Goal: Contribute content: Add original content to the website for others to see

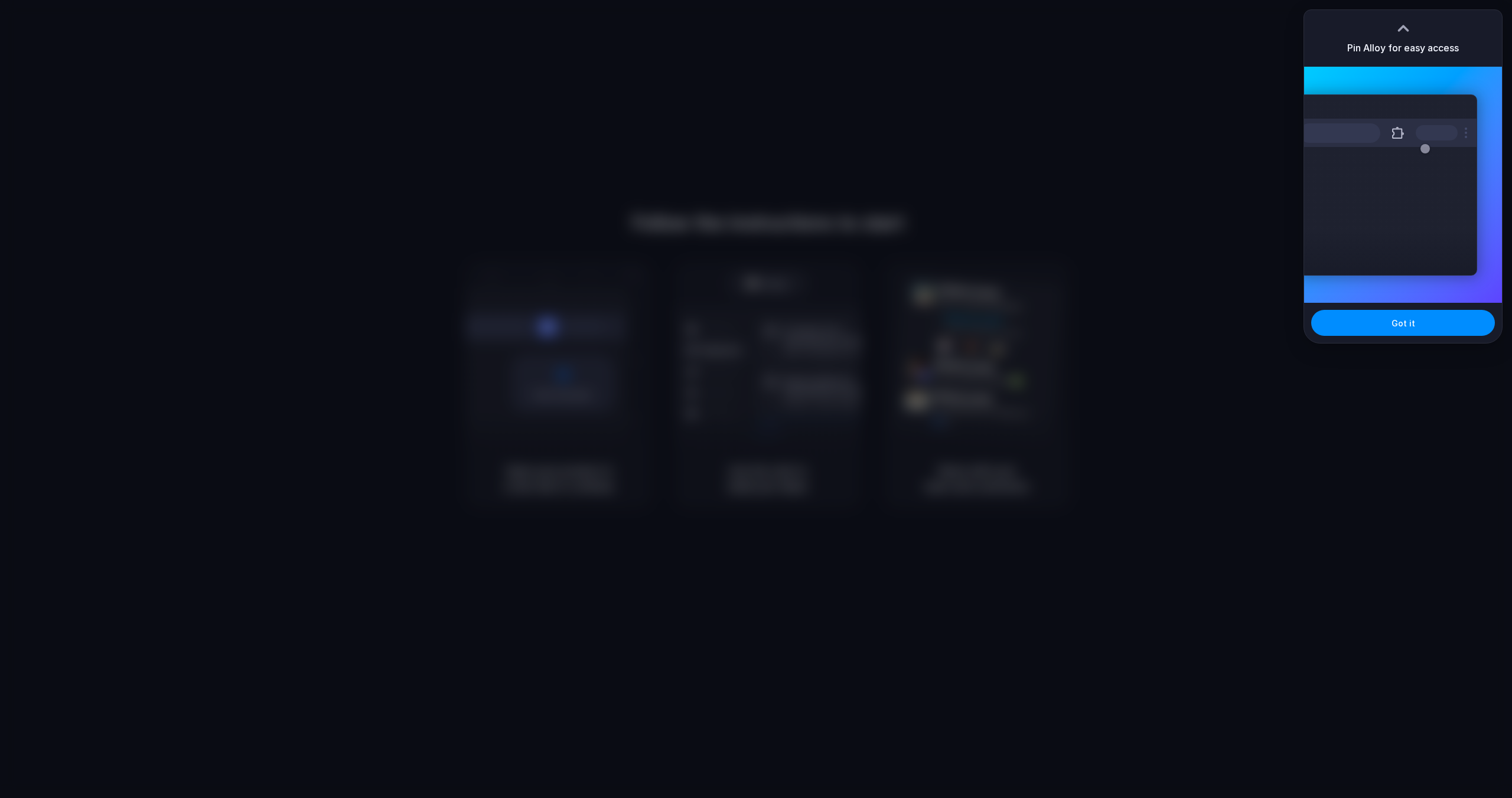
click at [1178, 129] on div at bounding box center [756, 399] width 1512 height 798
click at [1395, 314] on button "Got it" at bounding box center [1404, 323] width 184 height 26
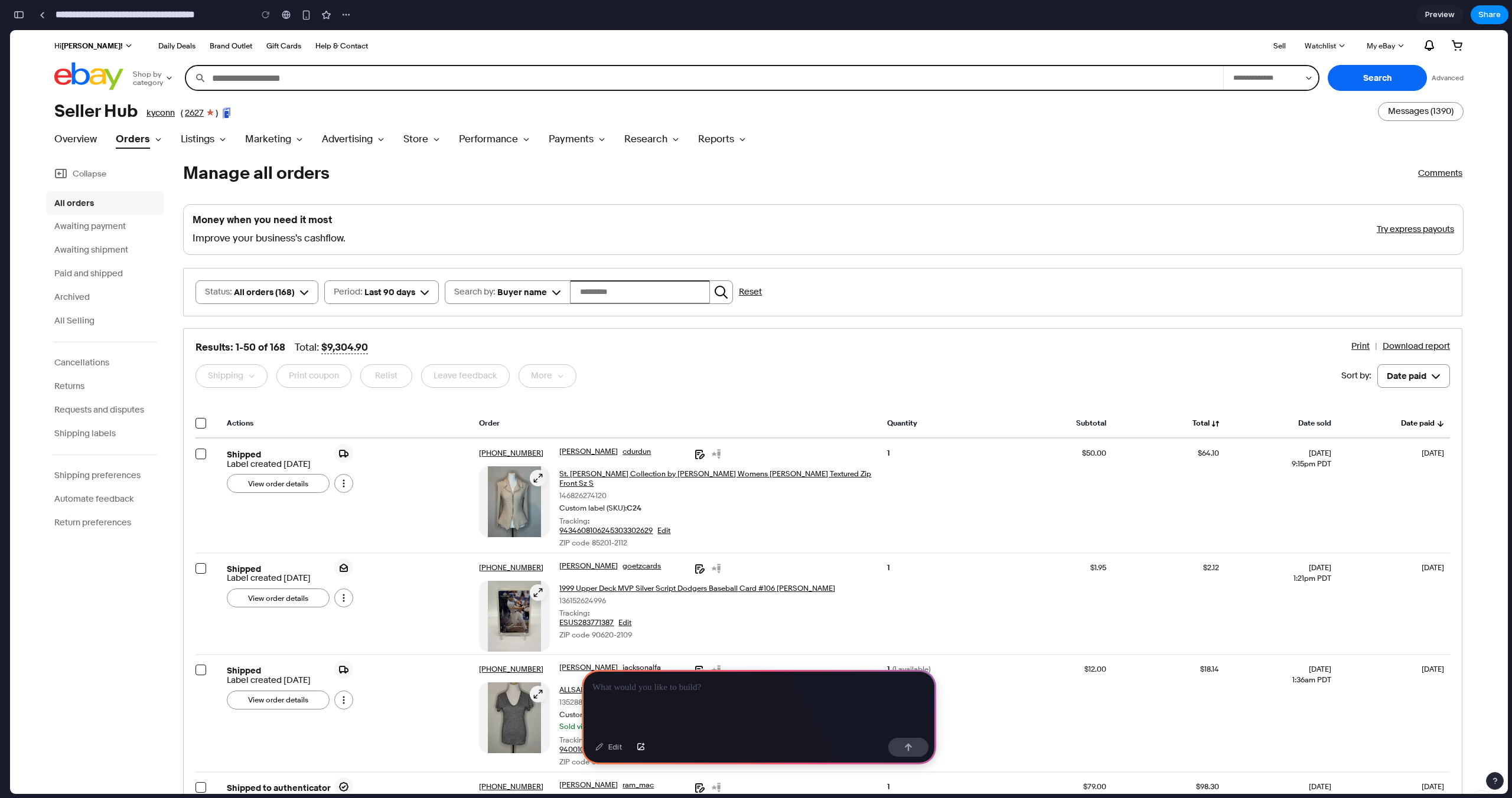
click at [696, 682] on p at bounding box center [759, 687] width 333 height 14
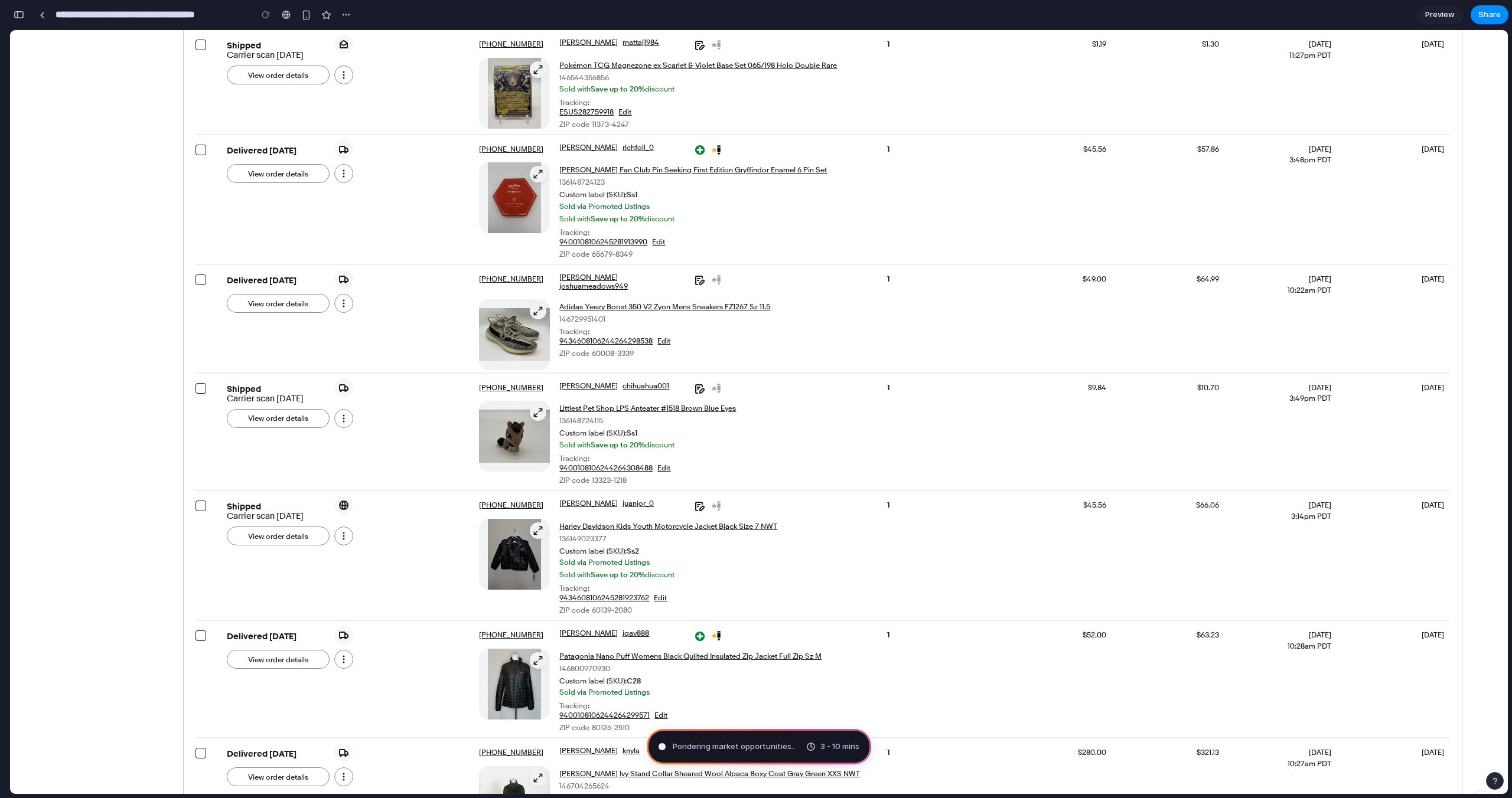
scroll to position [2146, 0]
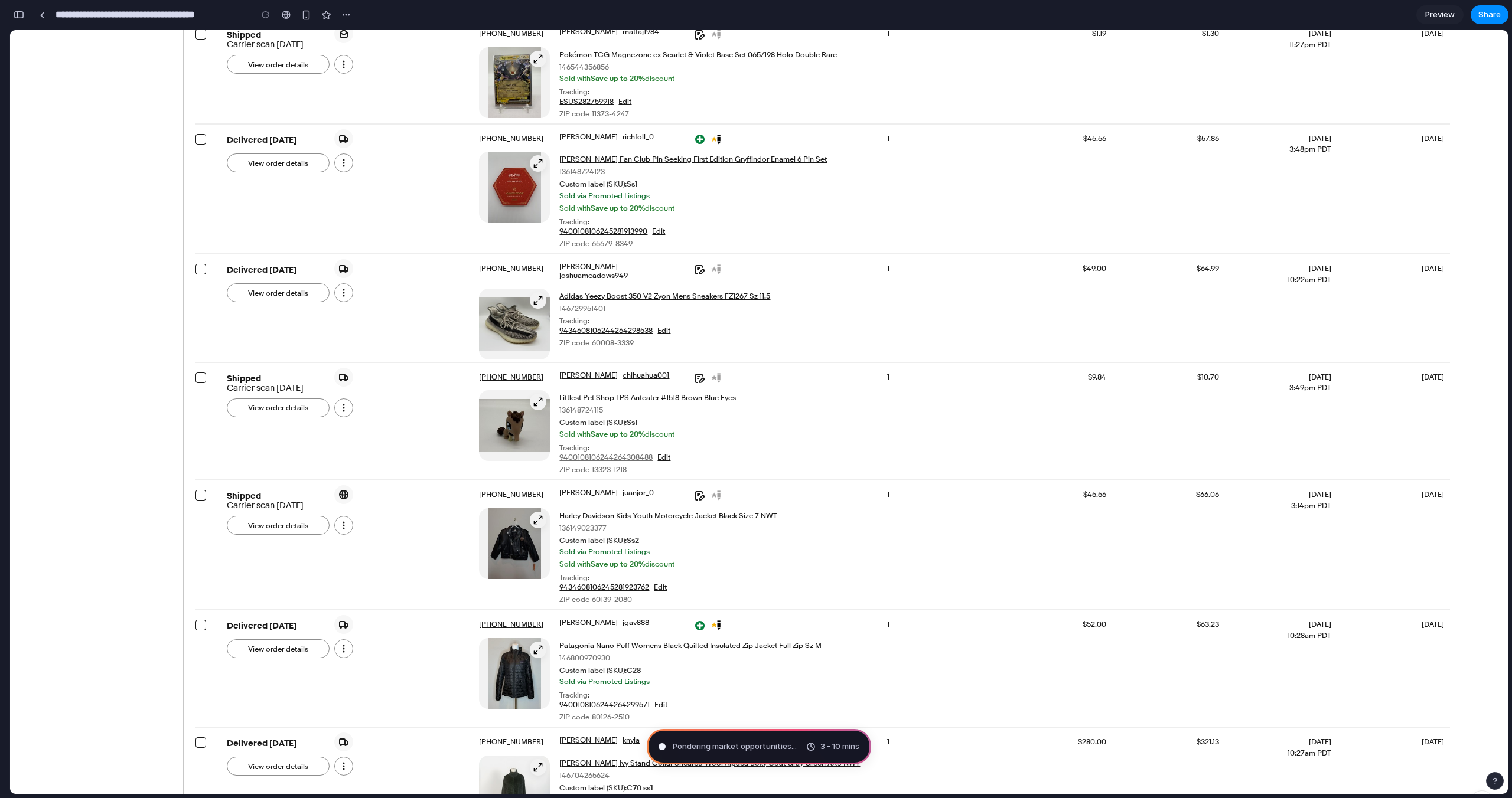
click at [591, 452] on button "9400108106244264308488" at bounding box center [606, 457] width 94 height 10
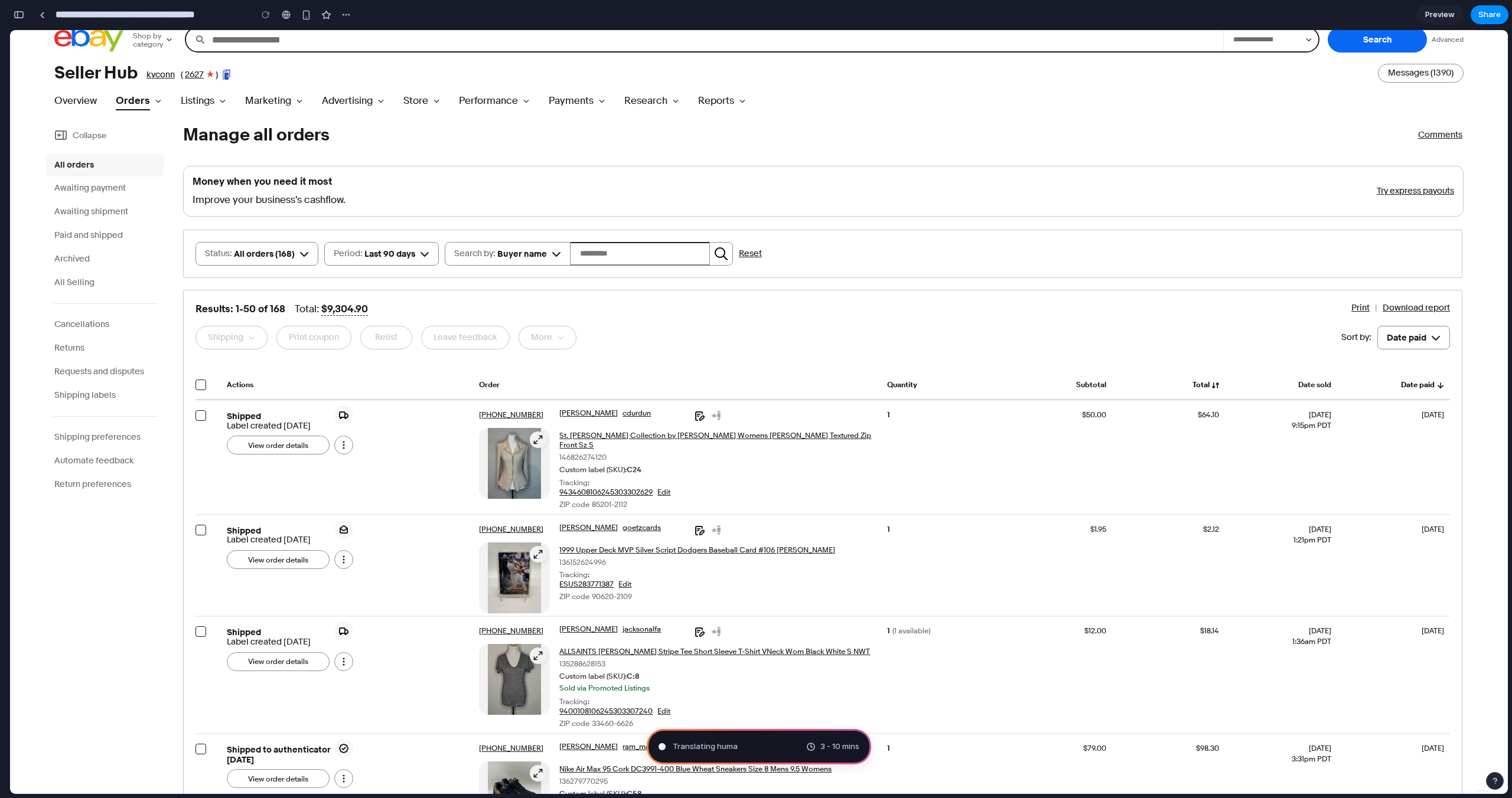
scroll to position [0, 0]
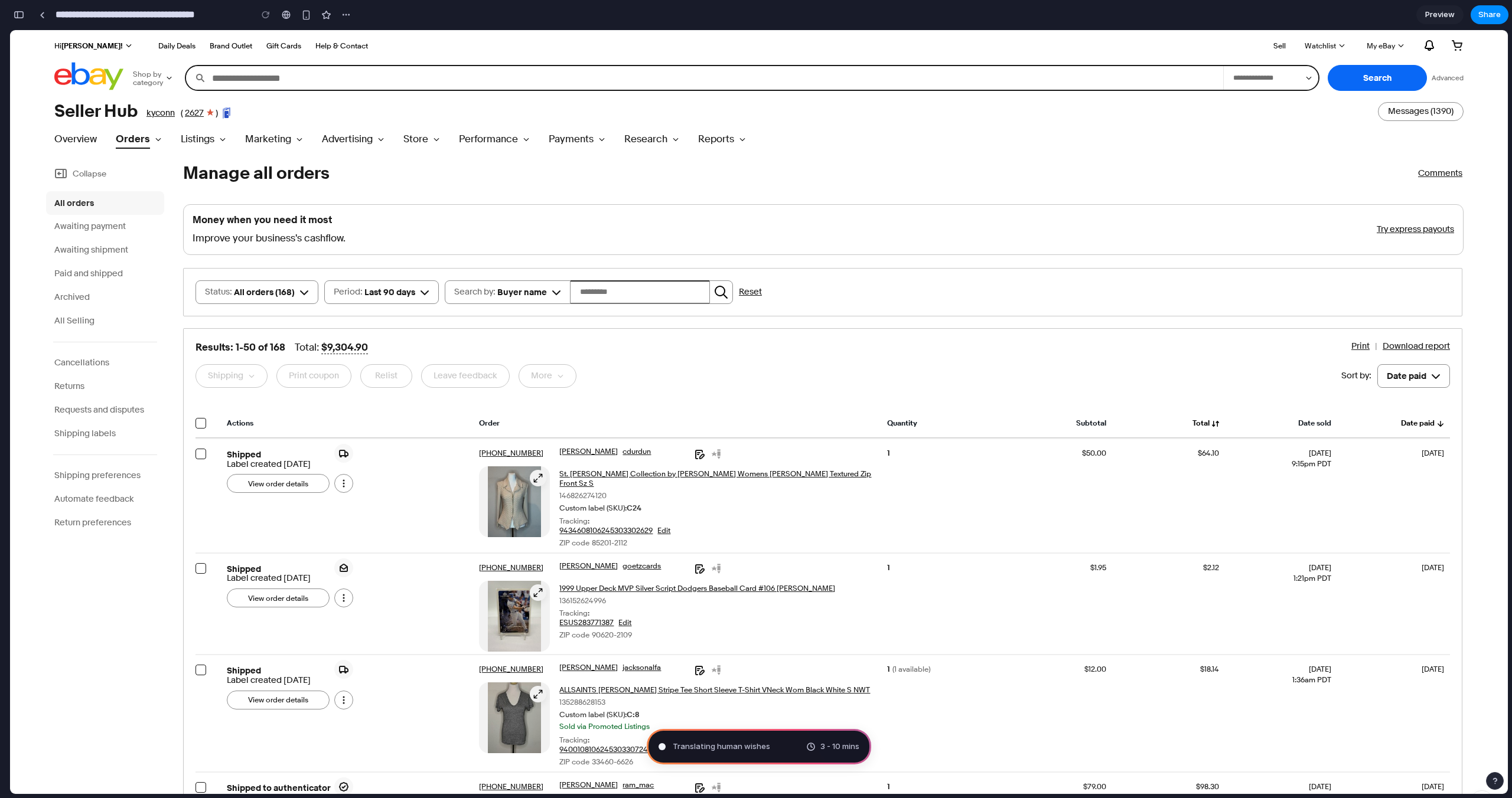
click at [87, 296] on link "Archived" at bounding box center [105, 297] width 116 height 24
type input "**********"
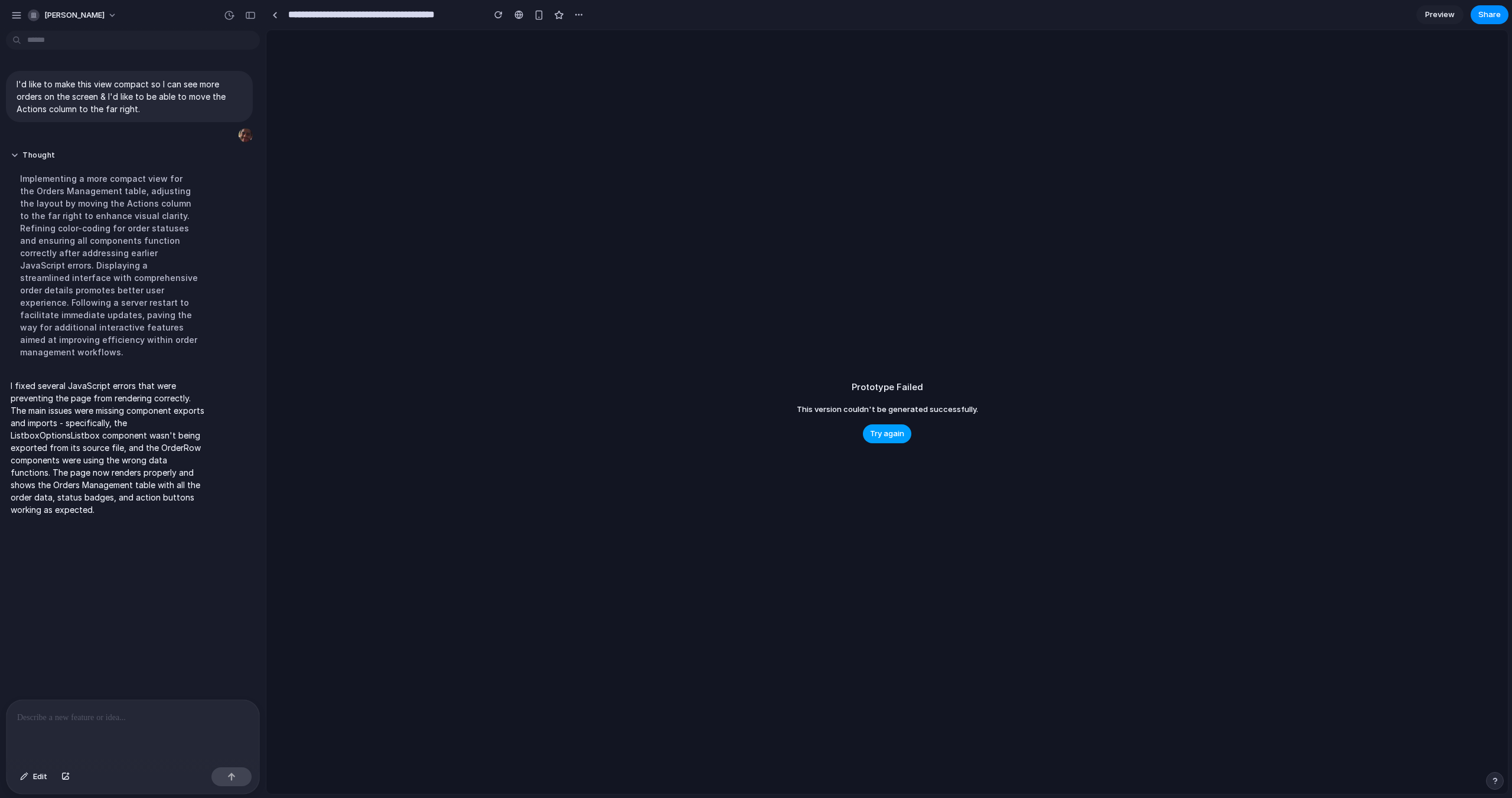
click at [873, 434] on span "Try again" at bounding box center [888, 433] width 34 height 11
click at [27, 154] on button "Thought" at bounding box center [109, 155] width 197 height 10
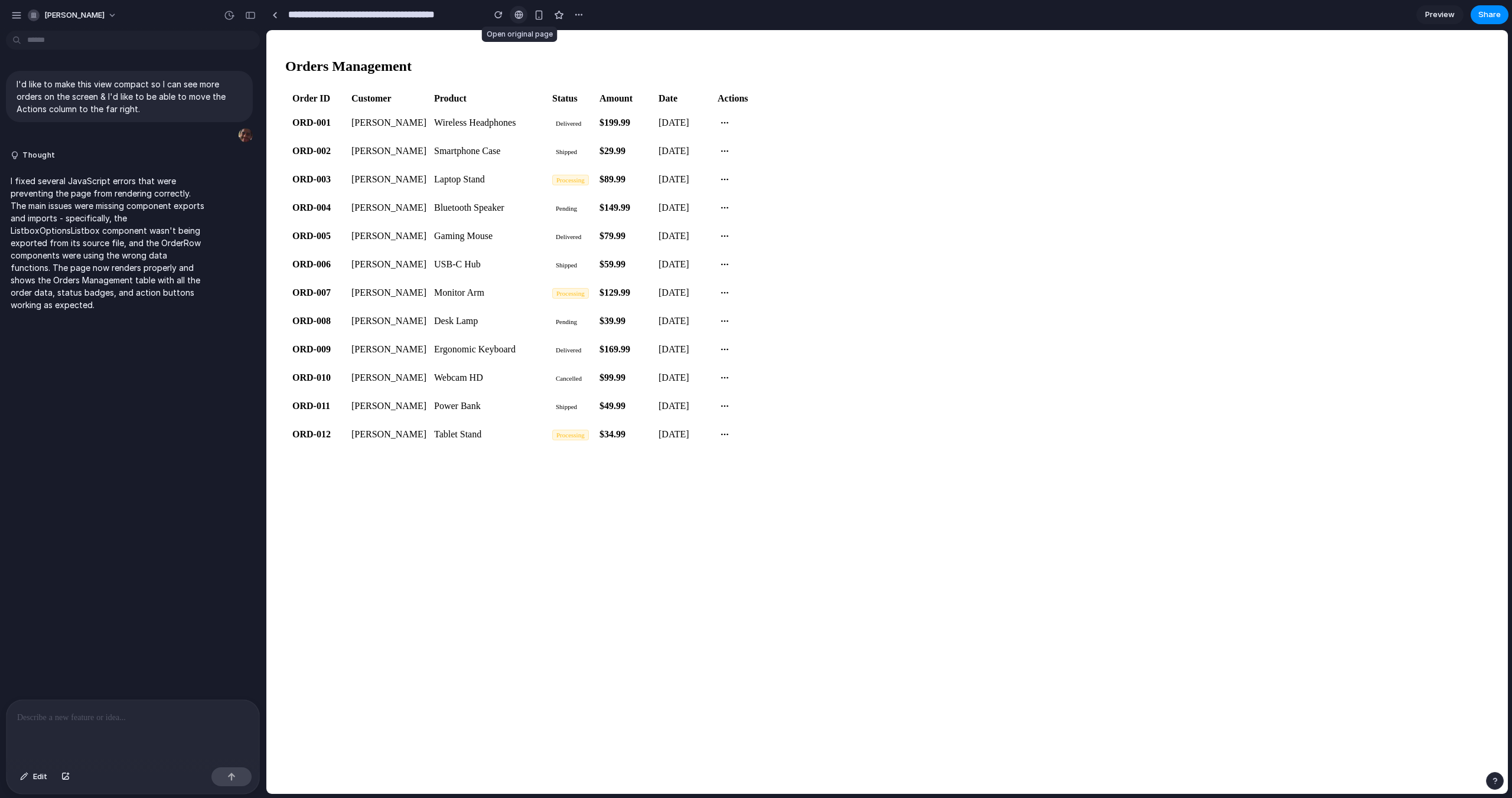
click at [522, 19] on link at bounding box center [519, 15] width 18 height 18
click at [727, 122] on circle at bounding box center [727, 122] width 1 height 1
click at [724, 146] on icon at bounding box center [725, 151] width 10 height 10
click at [14, 17] on div "button" at bounding box center [16, 15] width 11 height 11
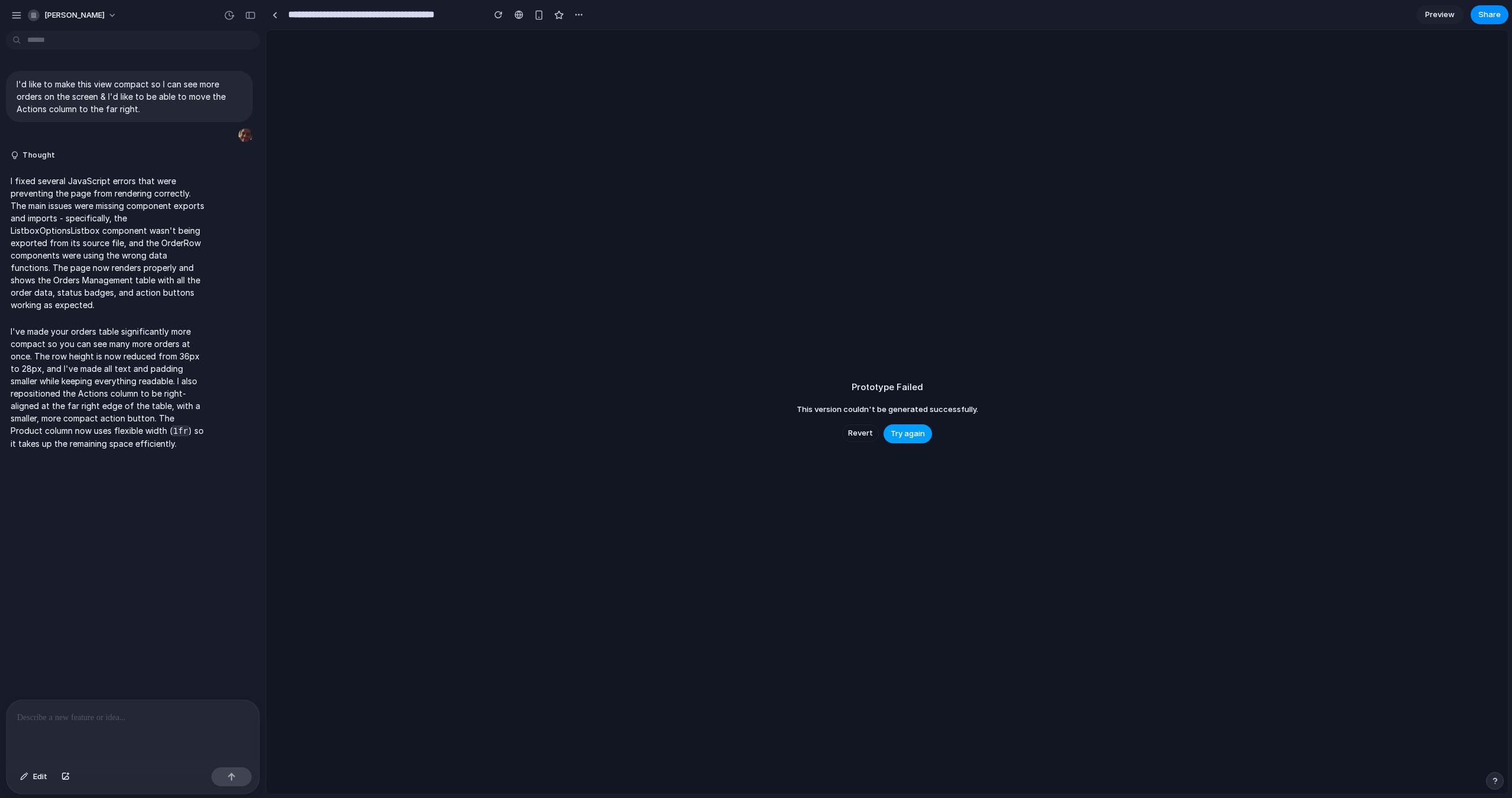
click at [899, 437] on span "Try again" at bounding box center [908, 433] width 34 height 11
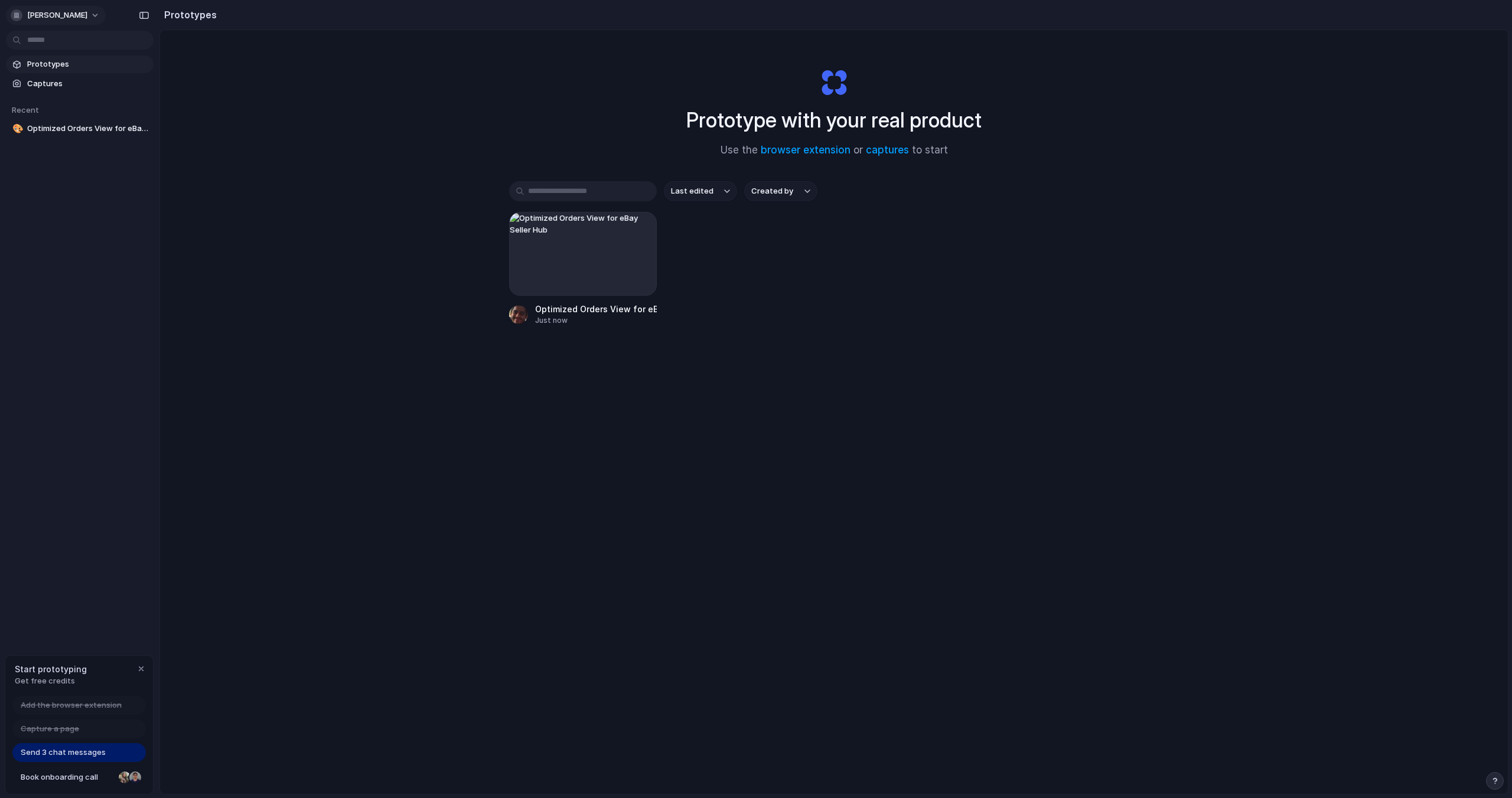
click at [71, 19] on span "[PERSON_NAME]" at bounding box center [57, 16] width 60 height 11
